Goal: Task Accomplishment & Management: Manage account settings

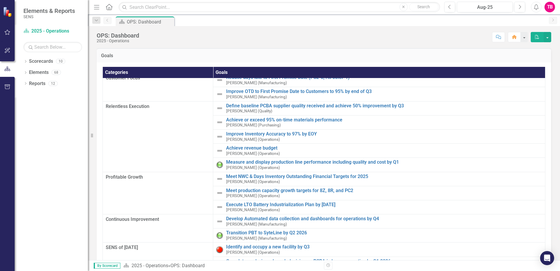
scroll to position [63, 0]
click at [42, 32] on link "Scorecard 2025 - Operations" at bounding box center [52, 31] width 59 height 7
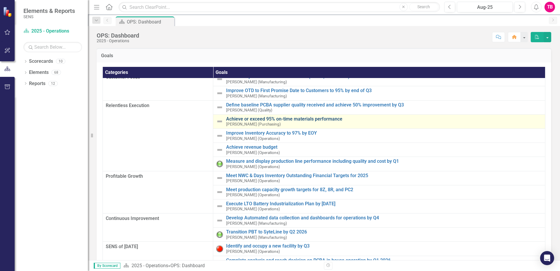
click at [239, 120] on link "Achieve or exceed 95% on-time materials performance" at bounding box center [384, 118] width 316 height 5
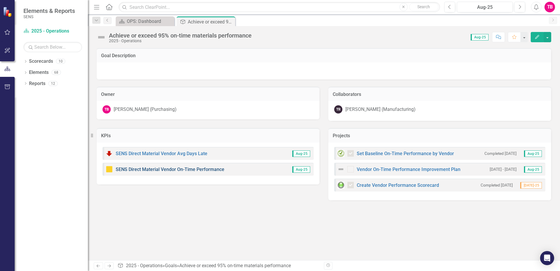
click at [142, 169] on link "SENS Direct Material Vendor On-Time Performance" at bounding box center [170, 169] width 109 height 6
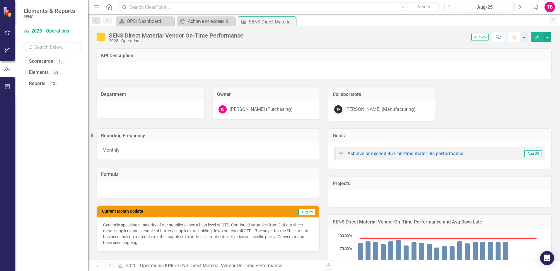
scroll to position [59, 0]
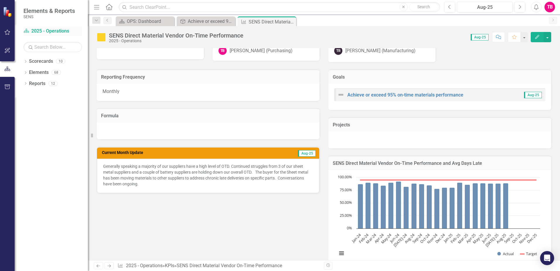
click at [38, 33] on link "Scorecard 2025 - Operations" at bounding box center [52, 31] width 59 height 7
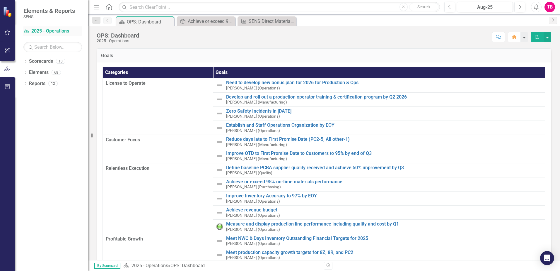
click at [38, 29] on link "Scorecard 2025 - Operations" at bounding box center [52, 31] width 59 height 7
click at [38, 28] on link "Scorecard 2025 - Operations" at bounding box center [52, 31] width 59 height 7
click at [37, 28] on link "Scorecard 2025 - Operations" at bounding box center [52, 31] width 59 height 7
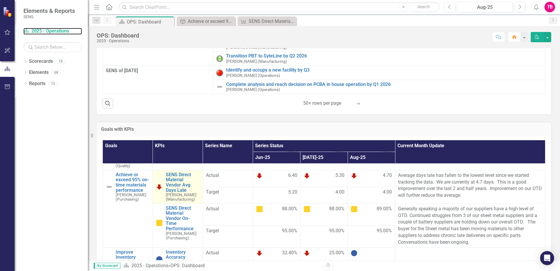
scroll to position [234, 0]
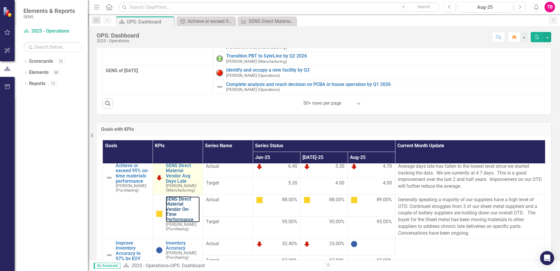
click at [183, 214] on link "SENS Direct Material Vendor On-Time Performance" at bounding box center [183, 209] width 34 height 26
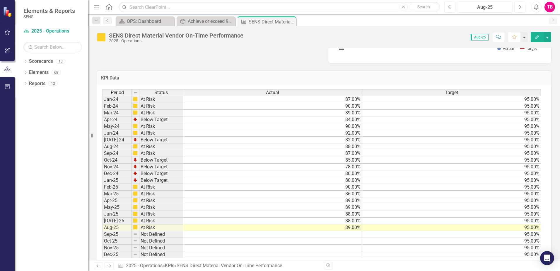
scroll to position [276, 0]
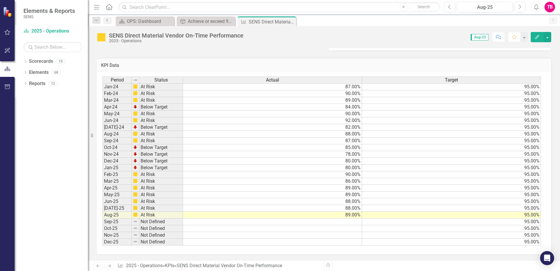
click at [108, 22] on link "Previous" at bounding box center [107, 20] width 8 height 7
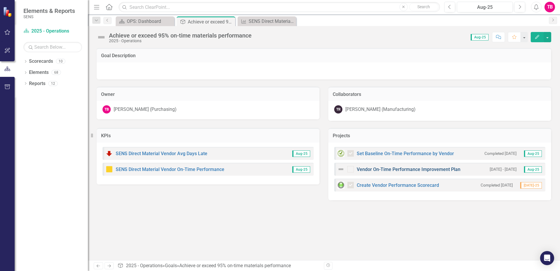
click at [422, 171] on link "Vendor On-Time Performance Improvement Plan" at bounding box center [409, 169] width 104 height 6
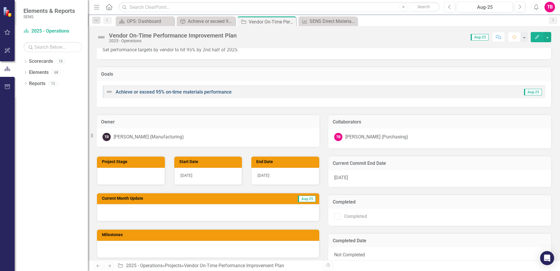
scroll to position [88, 0]
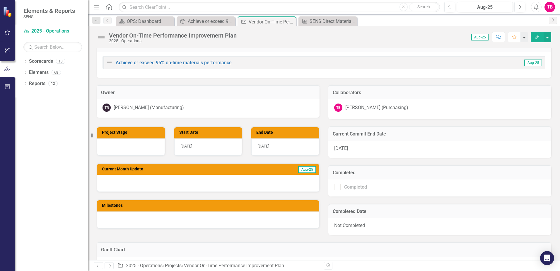
click at [366, 149] on div "[DATE]" at bounding box center [440, 149] width 223 height 17
click at [352, 149] on div "[DATE]" at bounding box center [440, 149] width 223 height 17
click at [235, 181] on div at bounding box center [208, 183] width 222 height 17
click at [216, 183] on div at bounding box center [208, 183] width 222 height 17
click at [307, 169] on span "Aug-25" at bounding box center [307, 169] width 18 height 6
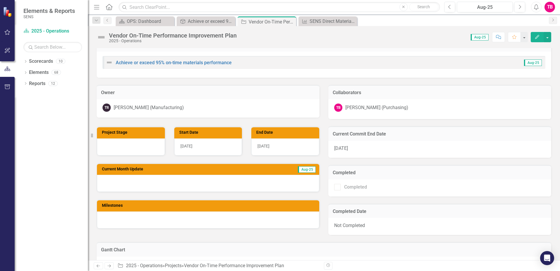
click at [181, 182] on div at bounding box center [208, 183] width 222 height 17
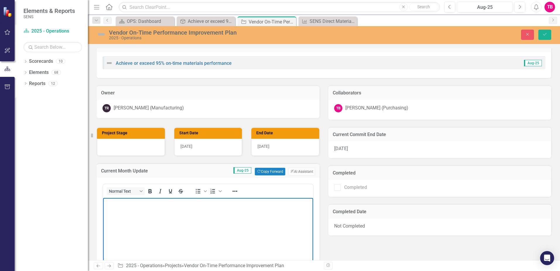
click at [132, 210] on body "Rich Text Area. Press ALT-0 for help." at bounding box center [208, 242] width 210 height 88
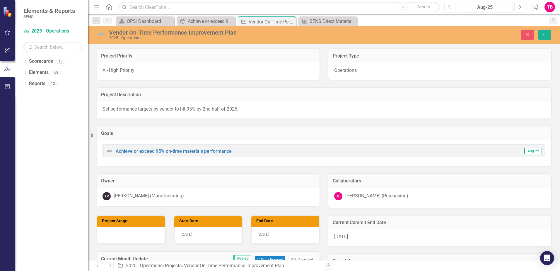
scroll to position [147, 0]
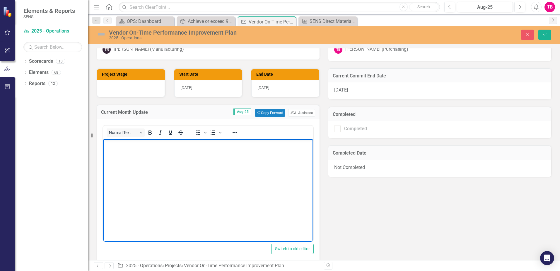
click at [117, 150] on body "Rich Text Area. Press ALT-0 for help." at bounding box center [208, 183] width 210 height 88
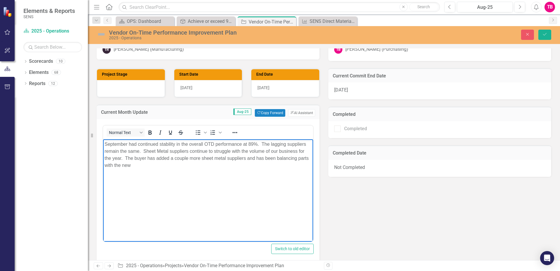
click at [122, 165] on p "September had continued stability in the overall OTD performance at 89%. The la…" at bounding box center [208, 155] width 207 height 28
drag, startPoint x: 105, startPoint y: 166, endPoint x: 126, endPoint y: 166, distance: 21.1
click at [130, 168] on p "September had continued stability in the overall OTD performance at 89%. The la…" at bounding box center [208, 155] width 207 height 28
click at [142, 169] on p "September had continued stability in the overall OTD performance at 89%. The la…" at bounding box center [208, 155] width 207 height 28
click at [223, 163] on p "September had continued stability in the overall OTD performance at 89%. The la…" at bounding box center [208, 155] width 207 height 28
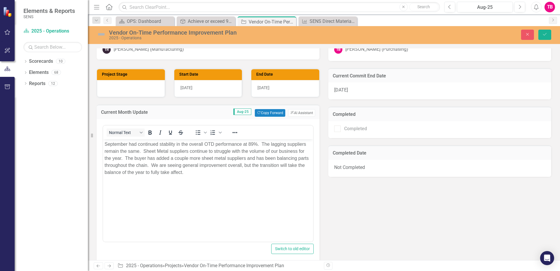
click at [454, 208] on div "Project Stage Start Date [DATE] End Date [DATE] Current Month Update Aug-25 Cop…" at bounding box center [324, 181] width 464 height 240
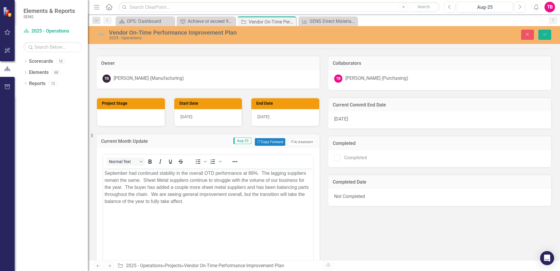
scroll to position [117, 0]
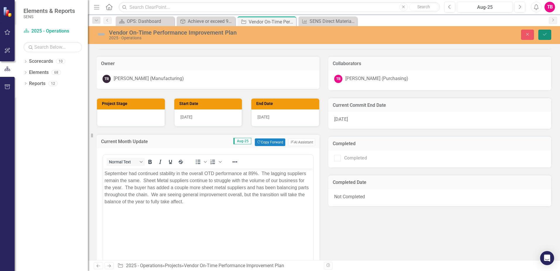
click at [543, 36] on icon "Save" at bounding box center [545, 34] width 5 height 4
